Goal: Task Accomplishment & Management: Use online tool/utility

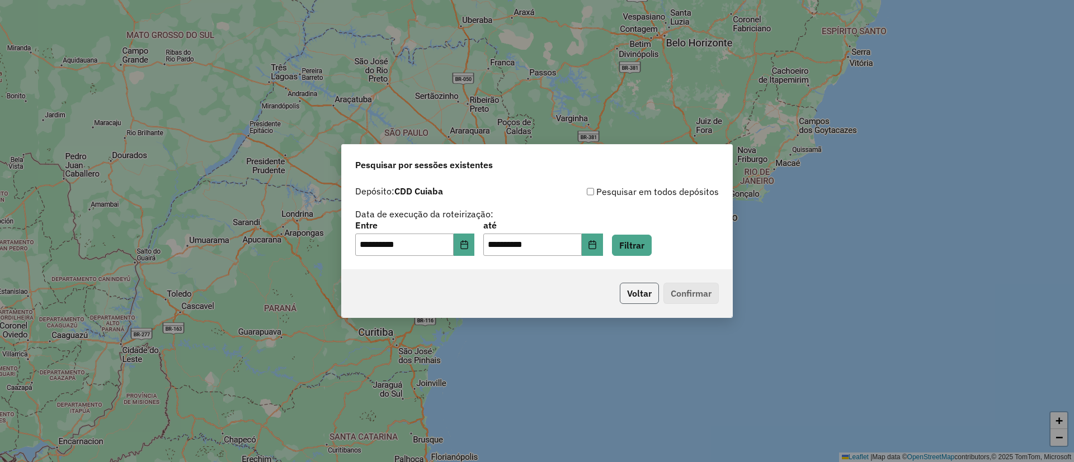
click at [635, 289] on button "Voltar" at bounding box center [639, 293] width 39 height 21
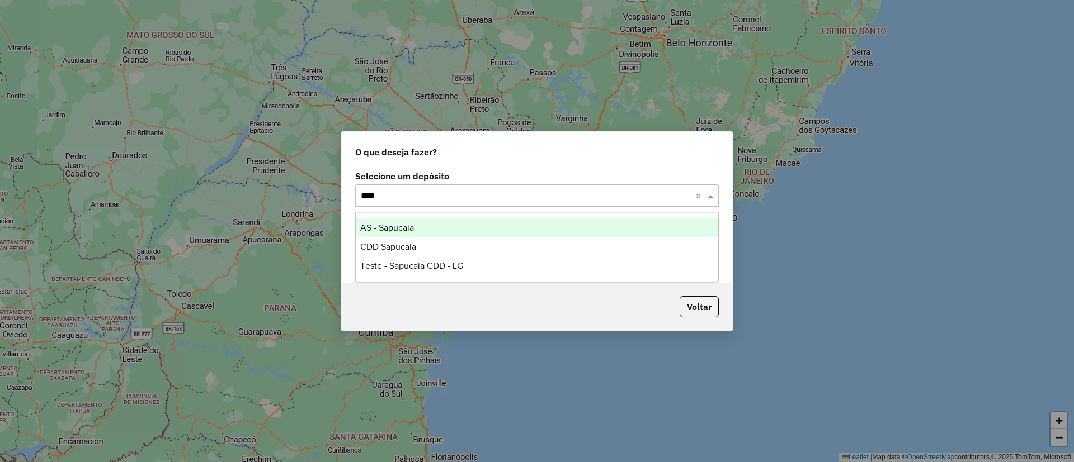
type input "*****"
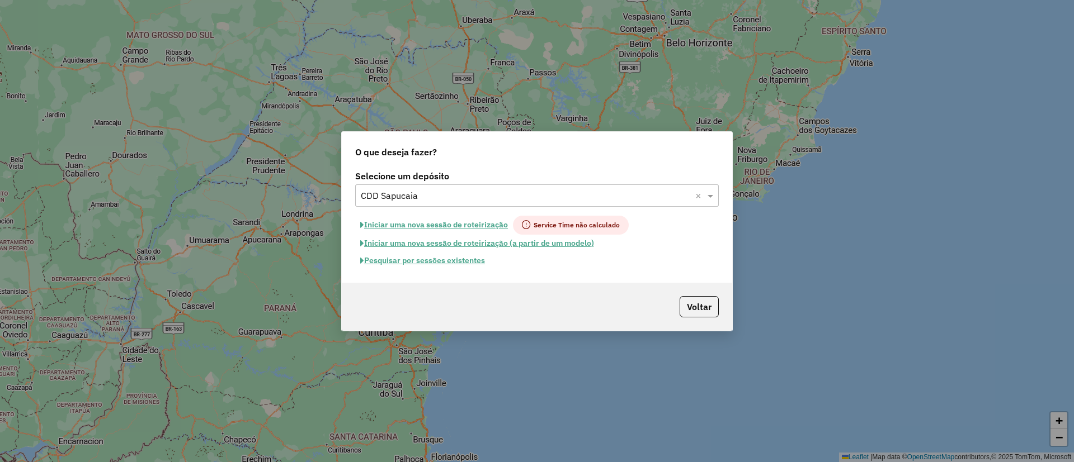
click at [451, 257] on button "Pesquisar por sessões existentes" at bounding box center [422, 260] width 135 height 17
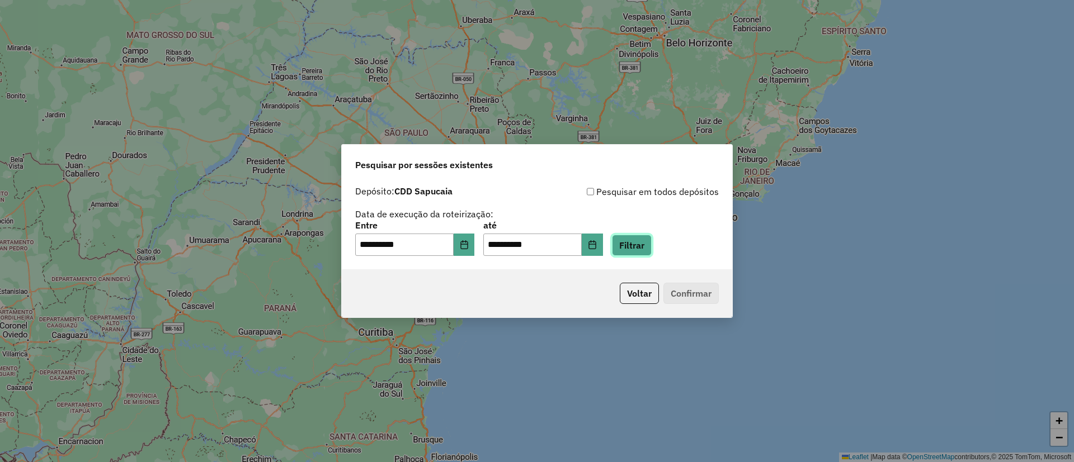
click at [636, 251] on button "Filtrar" at bounding box center [632, 245] width 40 height 21
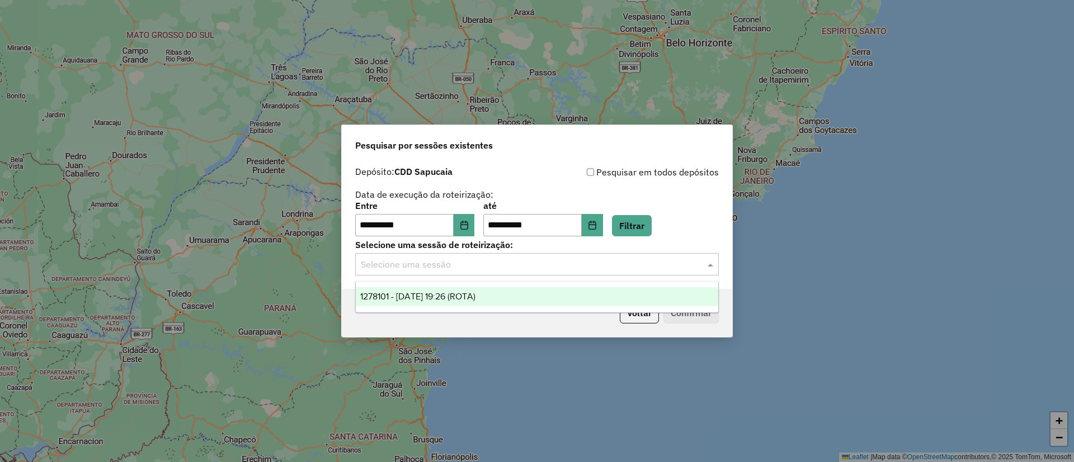
click at [457, 263] on input "text" at bounding box center [526, 264] width 330 height 13
click at [466, 294] on span "1278101 - [DATE] 19:26 (ROTA)" at bounding box center [417, 297] width 115 height 10
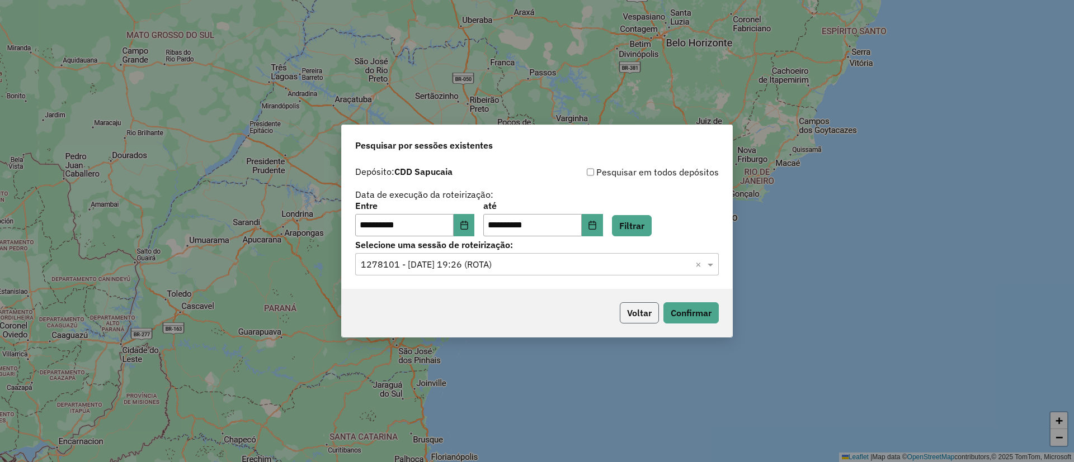
click at [626, 308] on button "Voltar" at bounding box center [639, 313] width 39 height 21
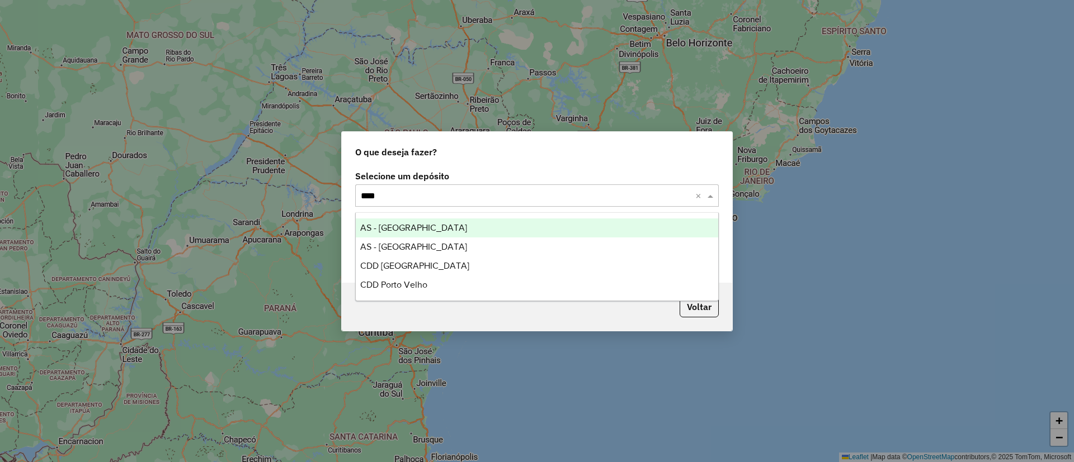
type input "*****"
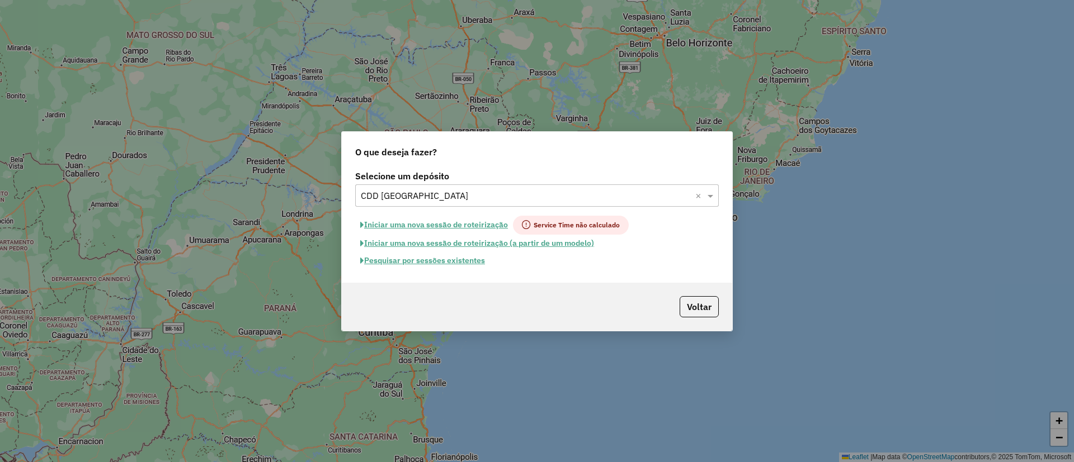
click at [446, 262] on button "Pesquisar por sessões existentes" at bounding box center [422, 260] width 135 height 17
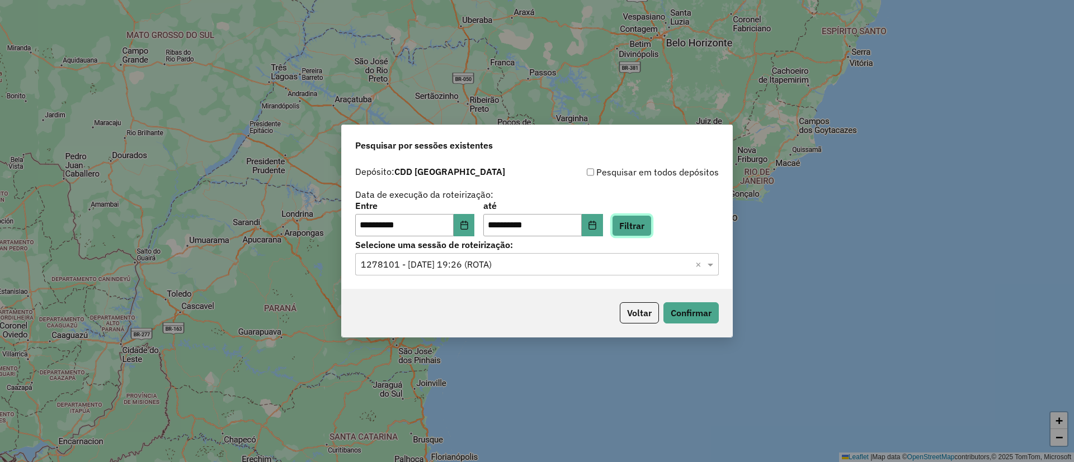
click at [635, 228] on button "Filtrar" at bounding box center [632, 225] width 40 height 21
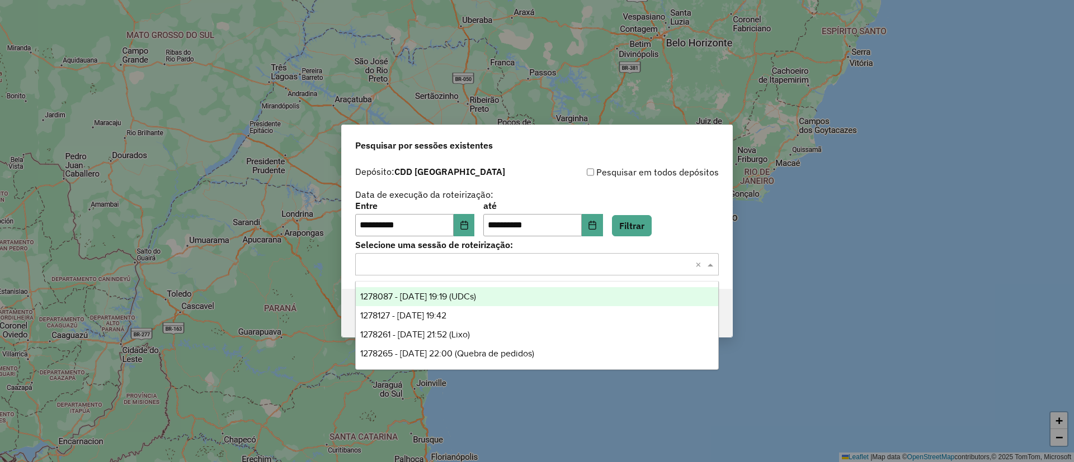
click at [504, 262] on input "text" at bounding box center [526, 264] width 330 height 13
click at [503, 297] on div "1278087 - 18/09/2025 19:19 (UDCs)" at bounding box center [537, 296] width 362 height 19
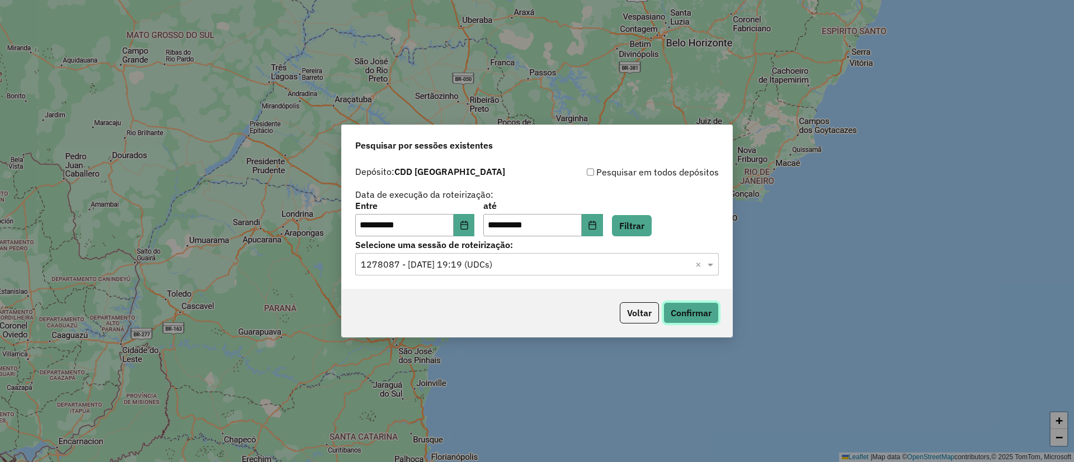
click at [712, 309] on button "Confirmar" at bounding box center [690, 313] width 55 height 21
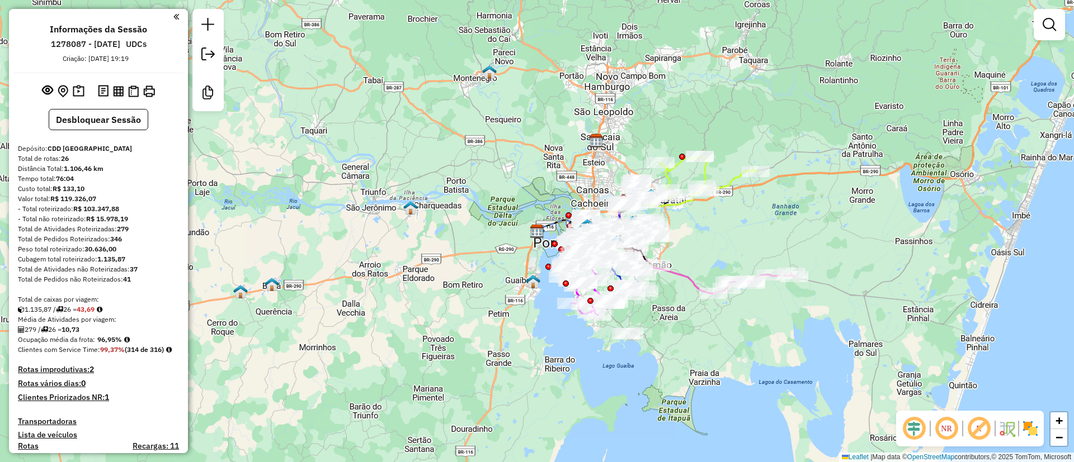
click at [911, 416] on em at bounding box center [913, 428] width 27 height 27
click at [977, 417] on em at bounding box center [978, 428] width 27 height 27
click at [952, 423] on em at bounding box center [946, 428] width 27 height 27
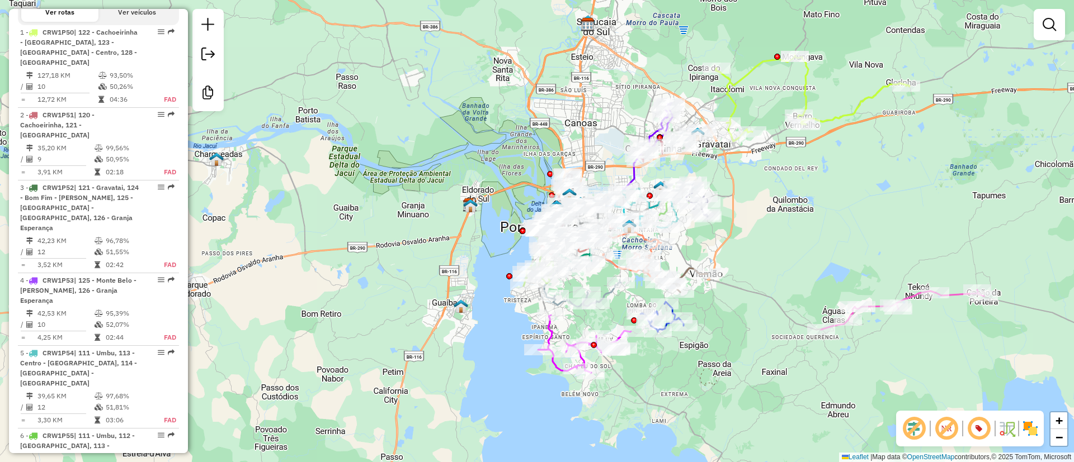
scroll to position [471, 0]
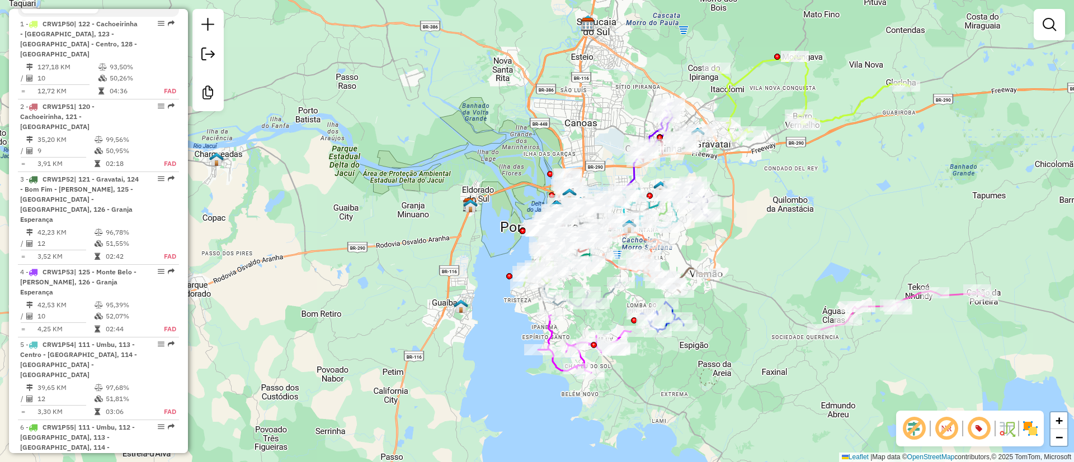
click at [144, 268] on div at bounding box center [158, 271] width 34 height 7
select select "**********"
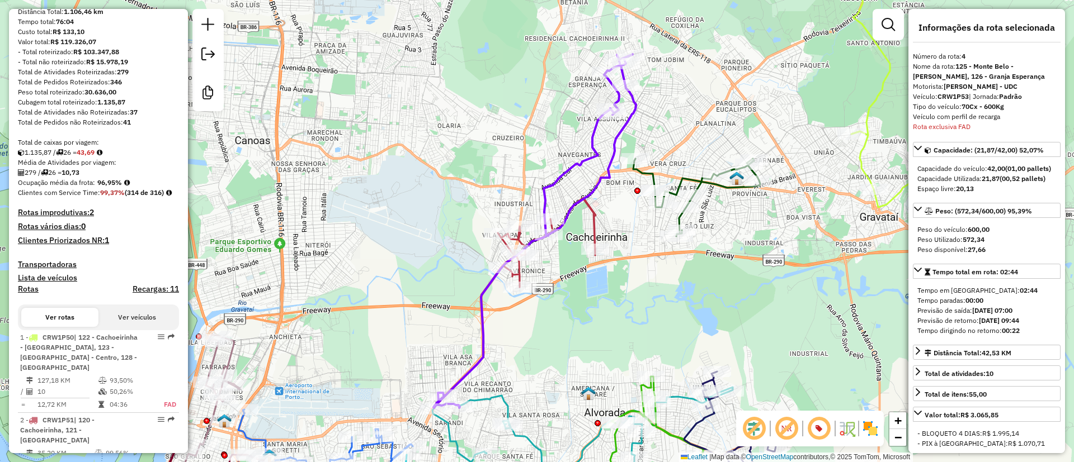
scroll to position [103, 0]
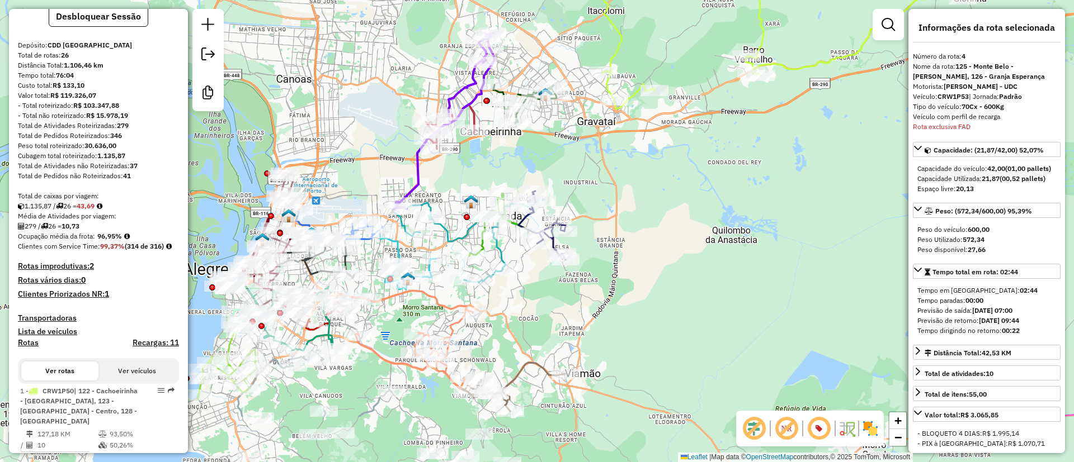
drag, startPoint x: 649, startPoint y: 279, endPoint x: 664, endPoint y: 188, distance: 92.4
click at [664, 188] on div "Janela de atendimento Grade de atendimento Capacidade Transportadoras Veículos …" at bounding box center [537, 231] width 1074 height 462
click at [876, 427] on div "NR" at bounding box center [810, 429] width 148 height 36
click at [876, 427] on img at bounding box center [870, 429] width 18 height 18
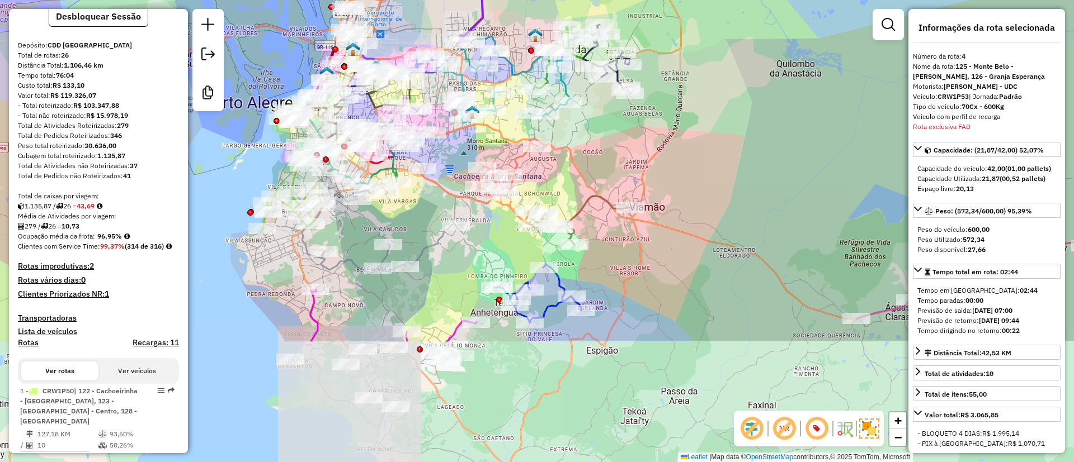
drag, startPoint x: 735, startPoint y: 323, endPoint x: 787, endPoint y: 139, distance: 191.2
click at [787, 139] on div "Janela de atendimento Grade de atendimento Capacidade Transportadoras Veículos …" at bounding box center [537, 231] width 1074 height 462
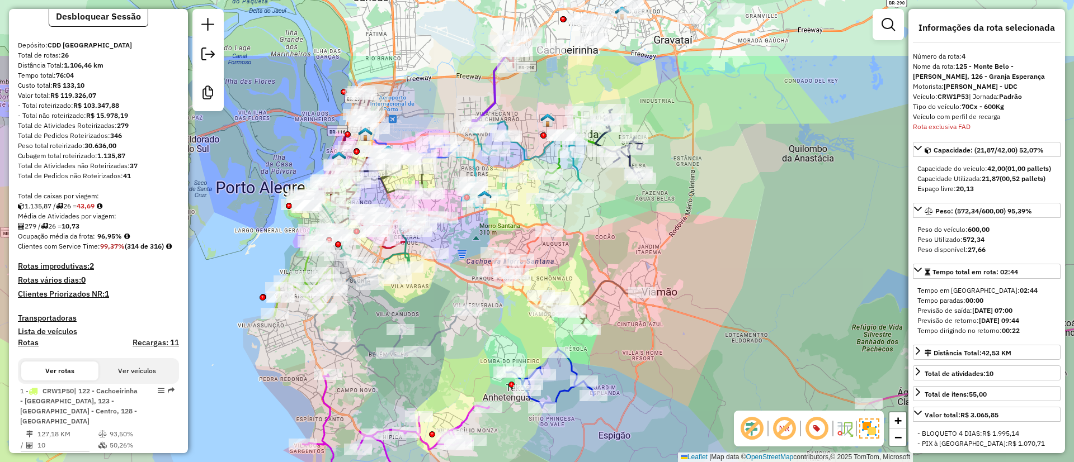
drag, startPoint x: 760, startPoint y: 152, endPoint x: 785, endPoint y: 255, distance: 106.3
click at [785, 255] on div "Janela de atendimento Grade de atendimento Capacidade Transportadoras Veículos …" at bounding box center [537, 231] width 1074 height 462
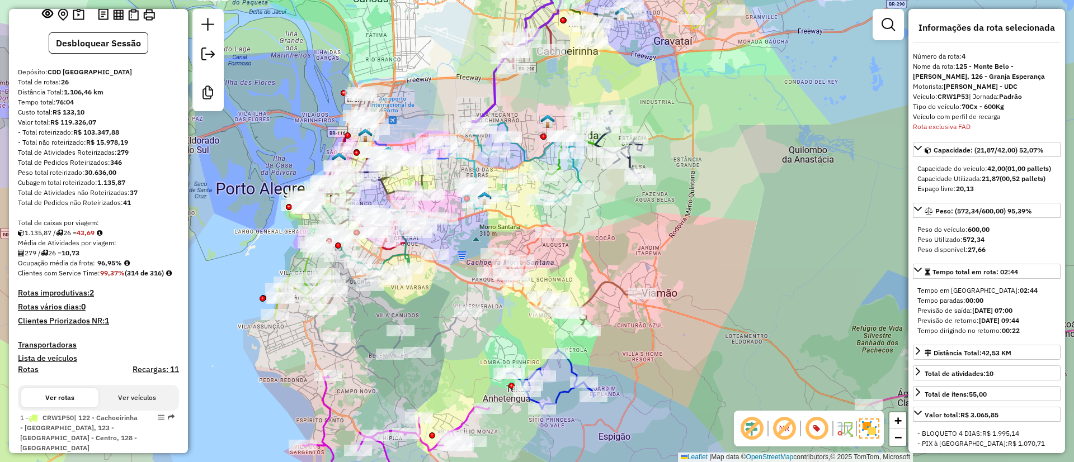
scroll to position [75, 0]
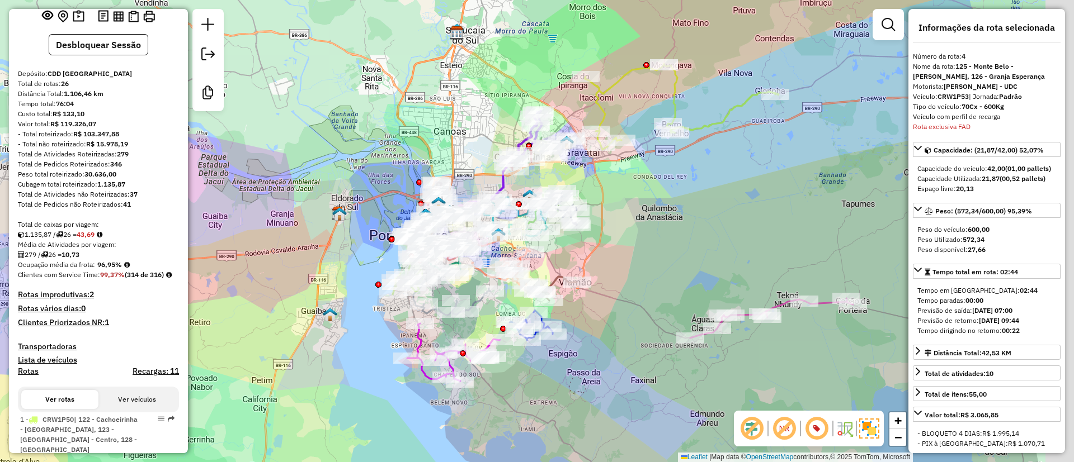
drag, startPoint x: 687, startPoint y: 234, endPoint x: 607, endPoint y: 257, distance: 83.7
click at [607, 257] on div "Janela de atendimento Grade de atendimento Capacidade Transportadoras Veículos …" at bounding box center [537, 231] width 1074 height 462
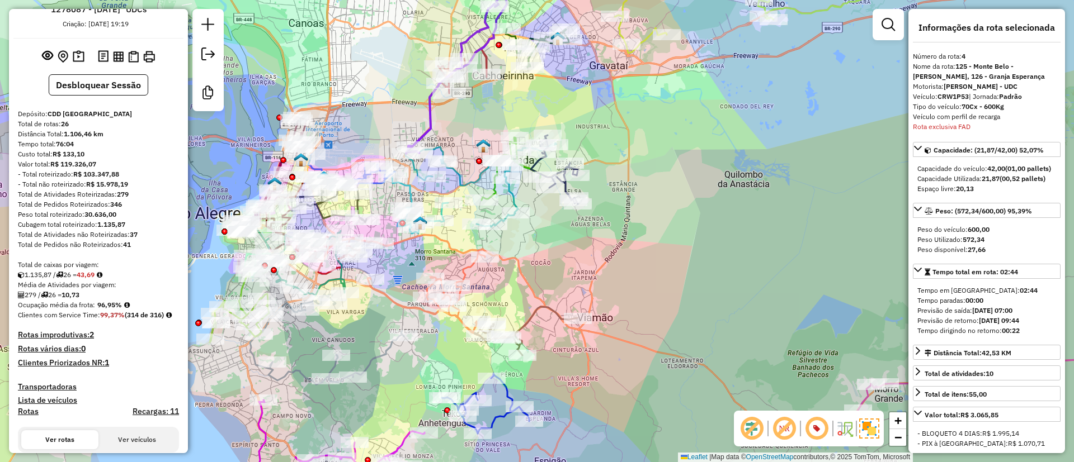
scroll to position [0, 0]
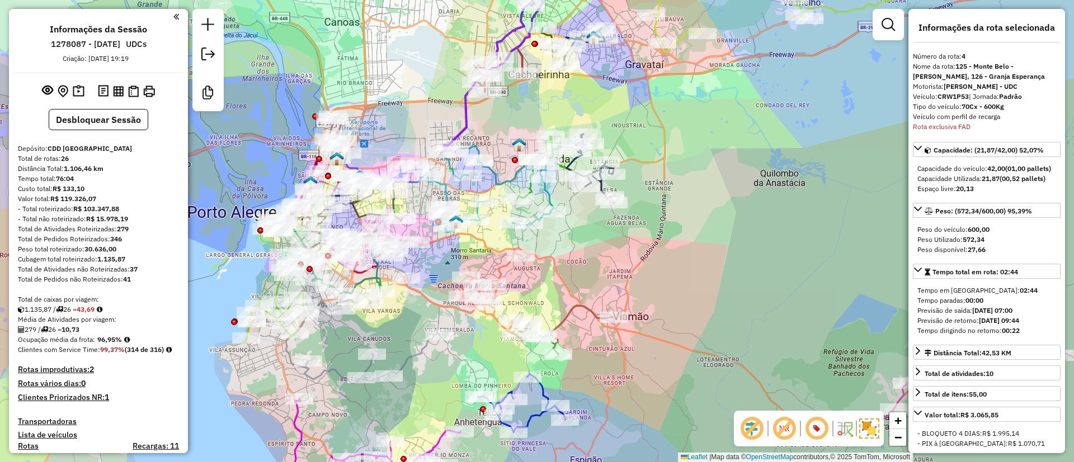
drag, startPoint x: 672, startPoint y: 252, endPoint x: 707, endPoint y: 251, distance: 35.8
click at [707, 251] on div "Janela de atendimento Grade de atendimento Capacidade Transportadoras Veículos …" at bounding box center [537, 231] width 1074 height 462
